Goal: Information Seeking & Learning: Learn about a topic

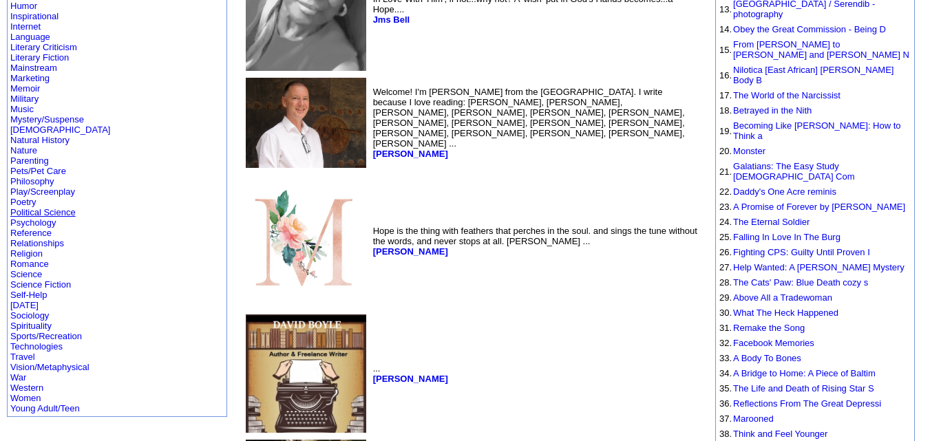
scroll to position [392, 0]
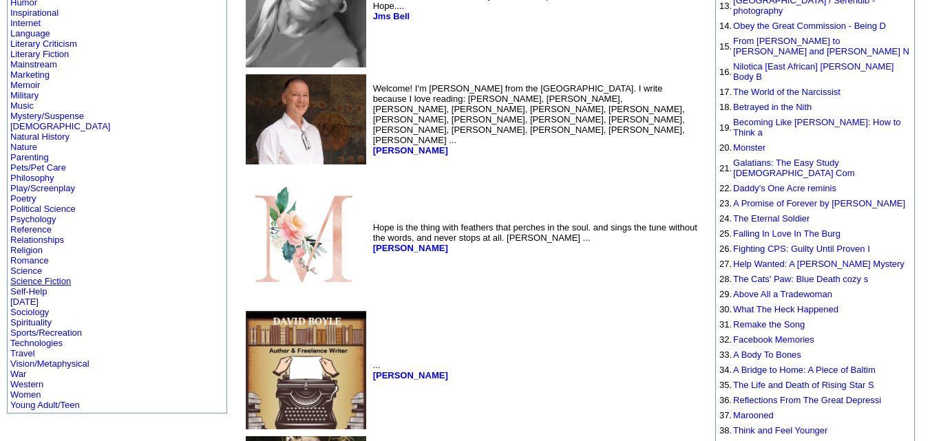
click at [23, 276] on link "Science Fiction" at bounding box center [40, 281] width 61 height 10
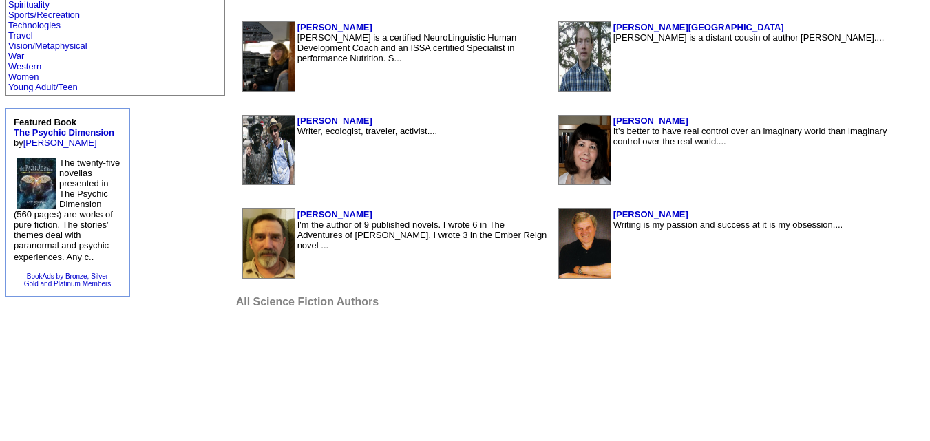
scroll to position [679, 0]
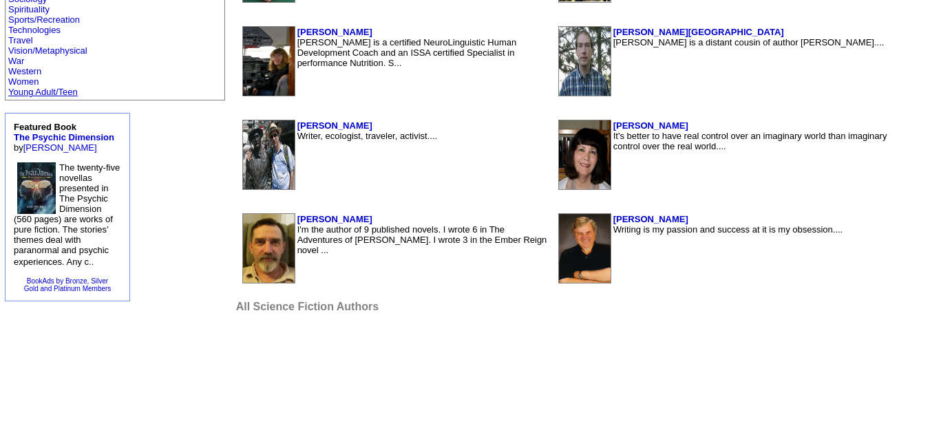
click at [57, 89] on link "Young Adult/Teen" at bounding box center [43, 92] width 70 height 10
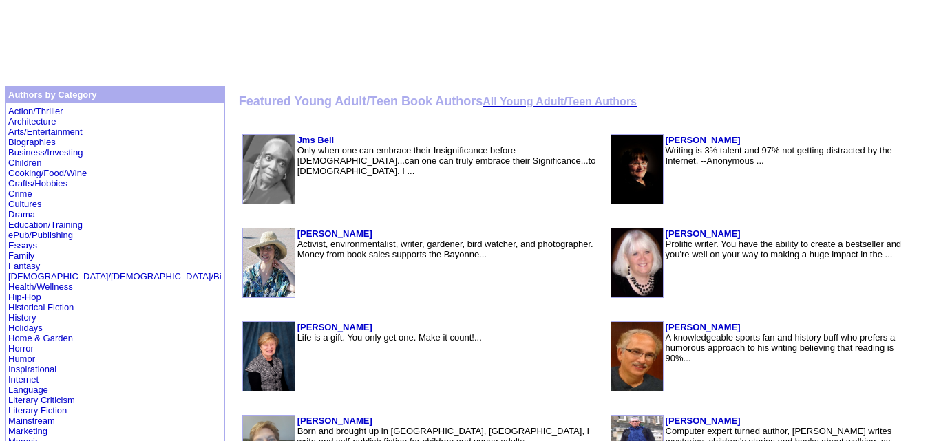
scroll to position [218, 0]
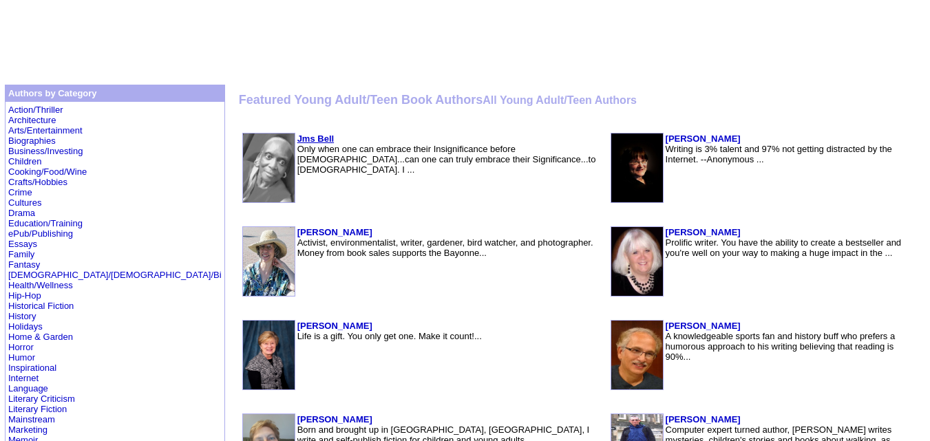
drag, startPoint x: 233, startPoint y: 144, endPoint x: 224, endPoint y: 138, distance: 10.5
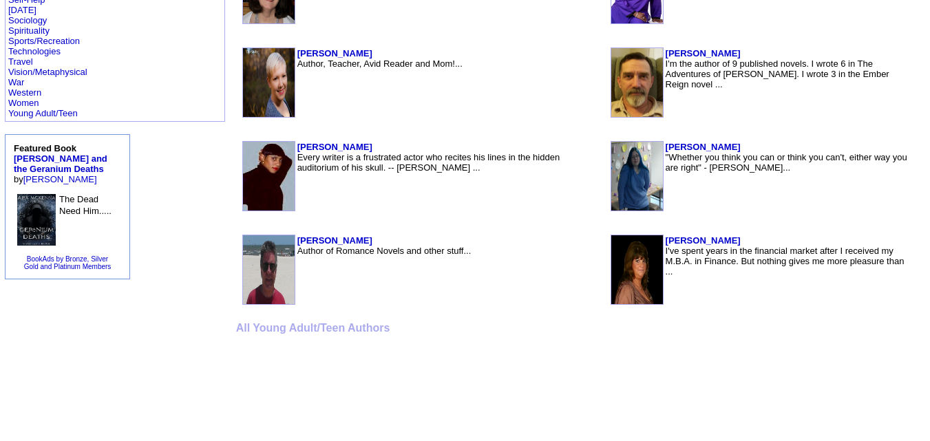
scroll to position [865, 0]
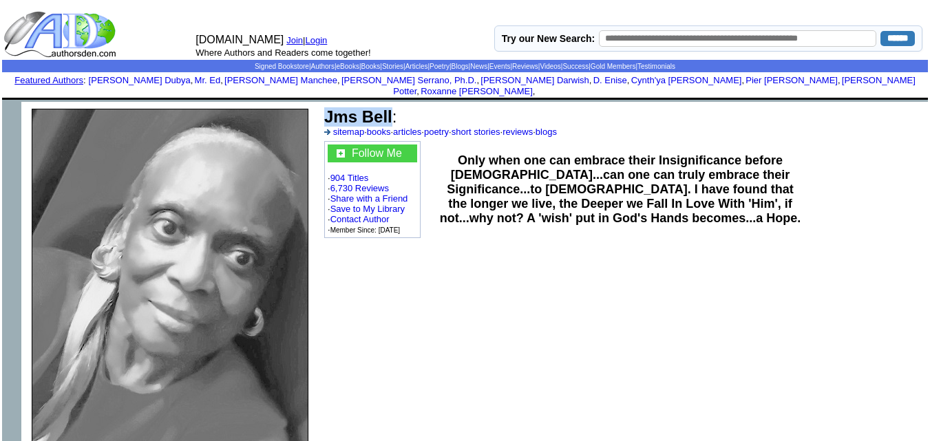
drag, startPoint x: 394, startPoint y: 106, endPoint x: 328, endPoint y: 114, distance: 66.5
click at [328, 114] on font "Jms Bell :" at bounding box center [360, 116] width 72 height 19
copy b "Jms Bell"
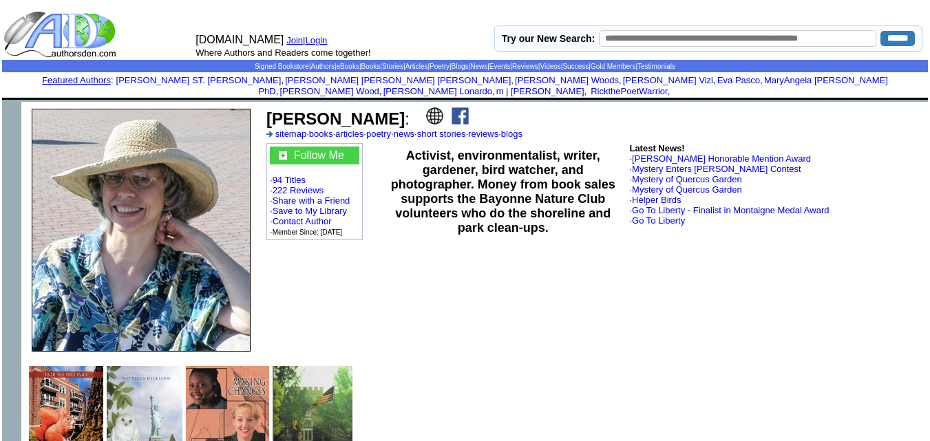
drag, startPoint x: 388, startPoint y: 107, endPoint x: 267, endPoint y: 107, distance: 120.5
click at [267, 109] on font "[PERSON_NAME] :" at bounding box center [337, 118] width 143 height 19
copy b "[PERSON_NAME]"
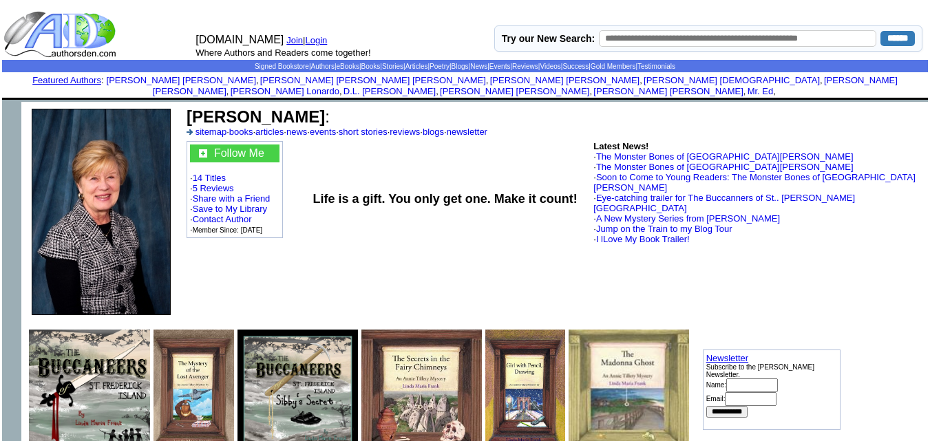
drag, startPoint x: 324, startPoint y: 107, endPoint x: 185, endPoint y: 96, distance: 138.8
click at [185, 105] on td "Linda Maria Frank : sitemap · books · articles · news · events · short stories …" at bounding box center [554, 122] width 740 height 34
copy b "Linda Maria Frank"
